Goal: Information Seeking & Learning: Understand process/instructions

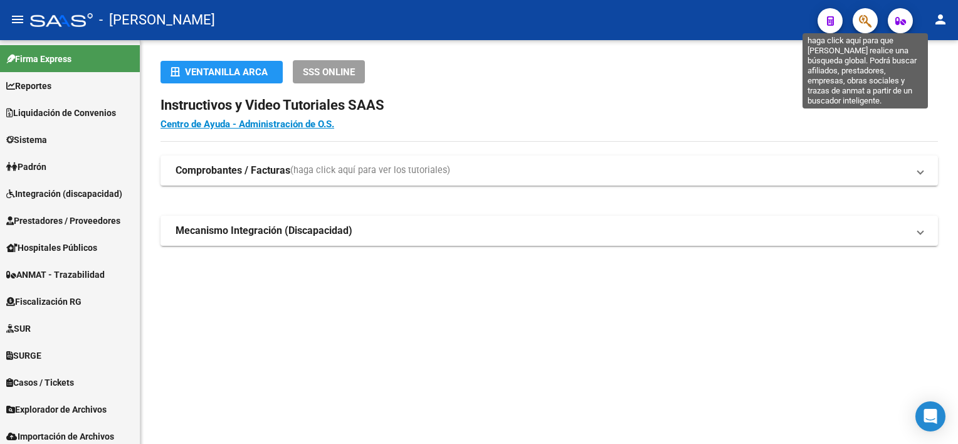
click at [868, 19] on icon "button" at bounding box center [865, 21] width 13 height 14
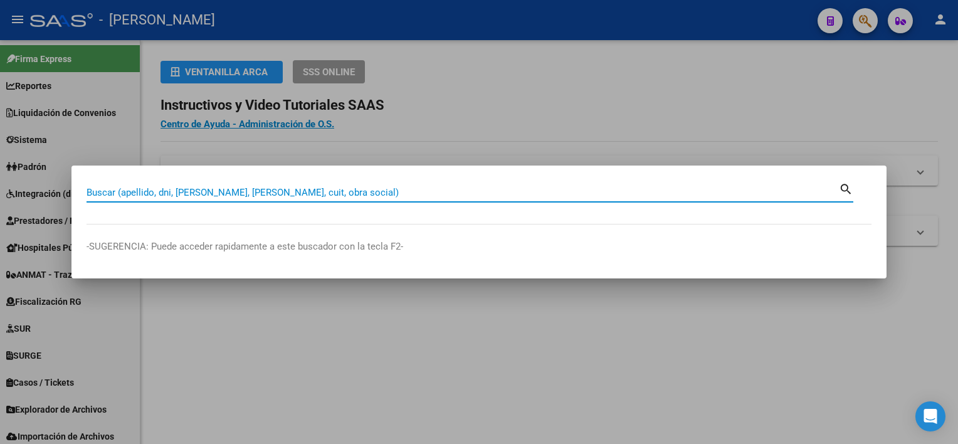
paste input "94880201"
type input "94880201"
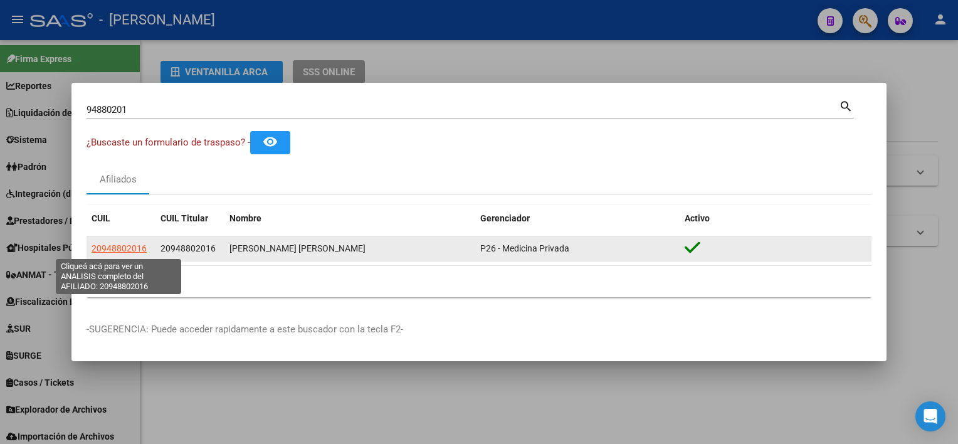
drag, startPoint x: 587, startPoint y: 250, endPoint x: 93, endPoint y: 253, distance: 494.1
click at [93, 253] on div "20948802016 20948802016 SANABRIA CAMPUZANO ADAN ARIEL P26 - Medicina Privada" at bounding box center [479, 248] width 785 height 25
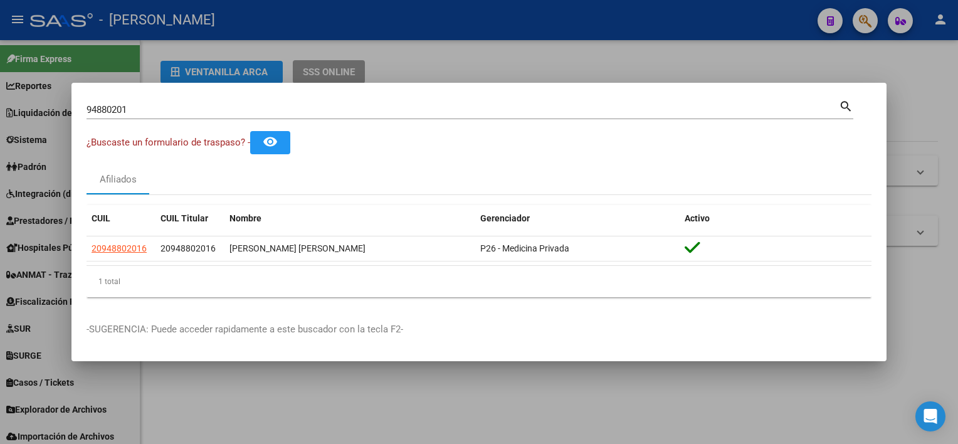
copy div "20948802016 20948802016 SANABRIA CAMPUZANO ADAN ARIEL P26 - Medicina Privada"
click at [158, 304] on div "CUIL CUIL Titular Nombre Gerenciador Activo 20948802016 20948802016 SANABRIA CA…" at bounding box center [479, 251] width 785 height 112
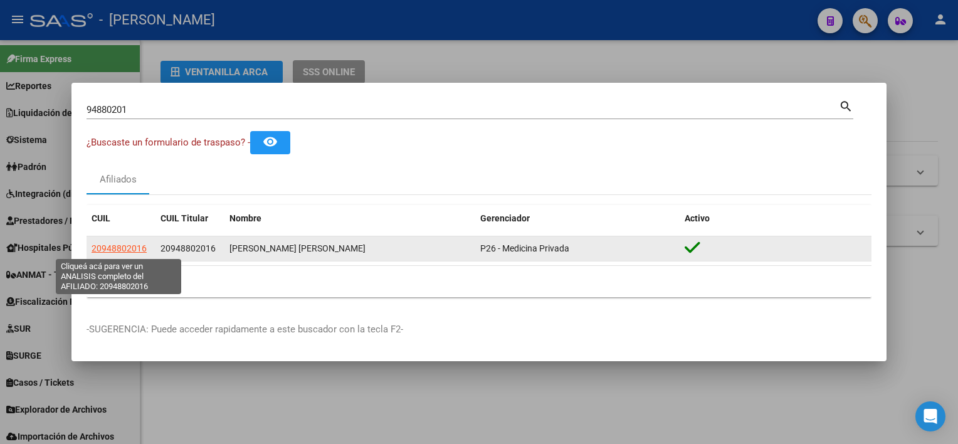
click at [130, 250] on span "20948802016" at bounding box center [119, 248] width 55 height 10
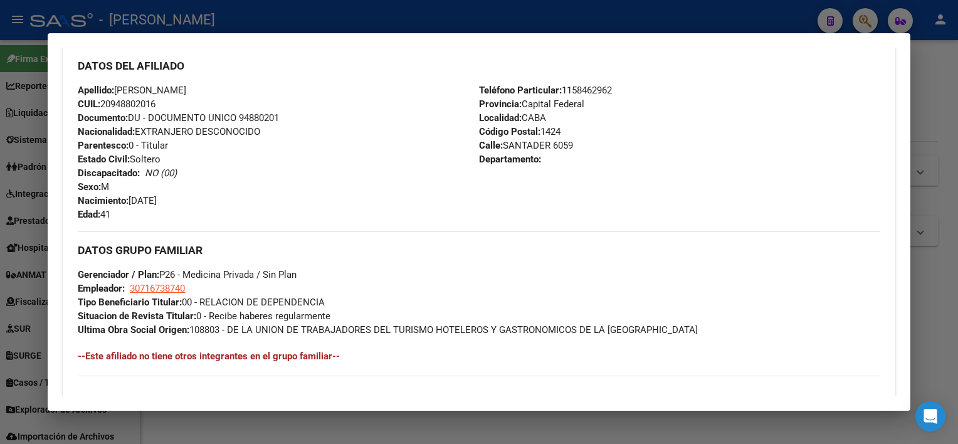
scroll to position [439, 0]
